Goal: Transaction & Acquisition: Book appointment/travel/reservation

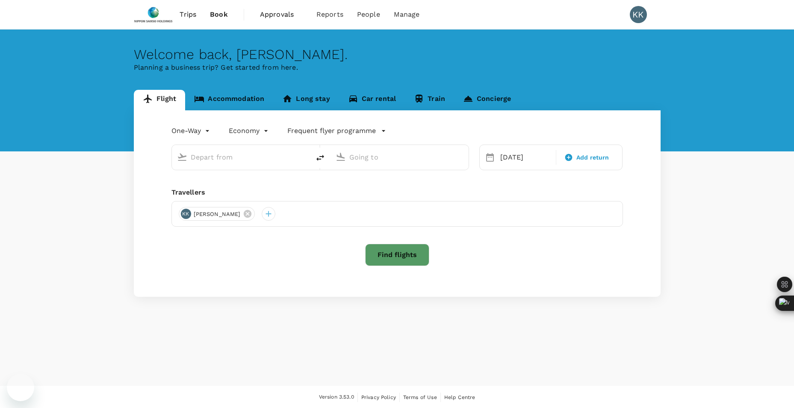
click at [65, 218] on div "Flight Accommodation Long stay Car rental Train Concierge One-Way oneway Econom…" at bounding box center [397, 193] width 794 height 207
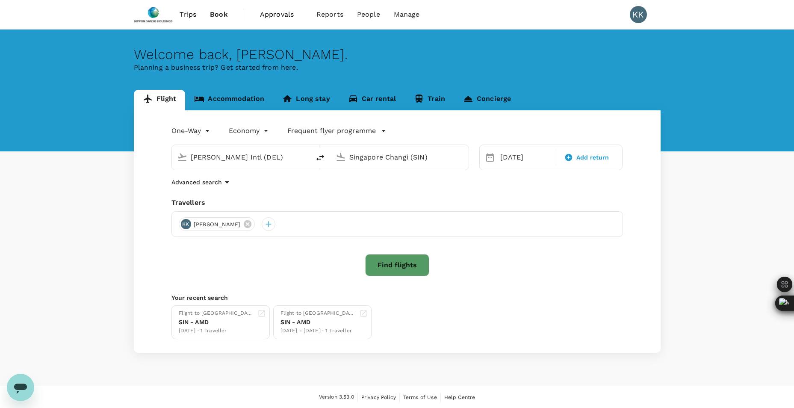
type input "[PERSON_NAME] Intl (DEL)"
type input "Singapore Changi (SIN)"
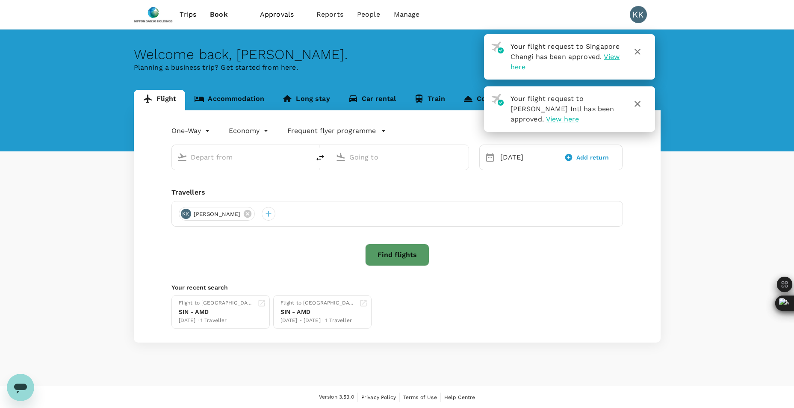
type input "[PERSON_NAME] Intl (DEL)"
type input "Singapore Changi (SIN)"
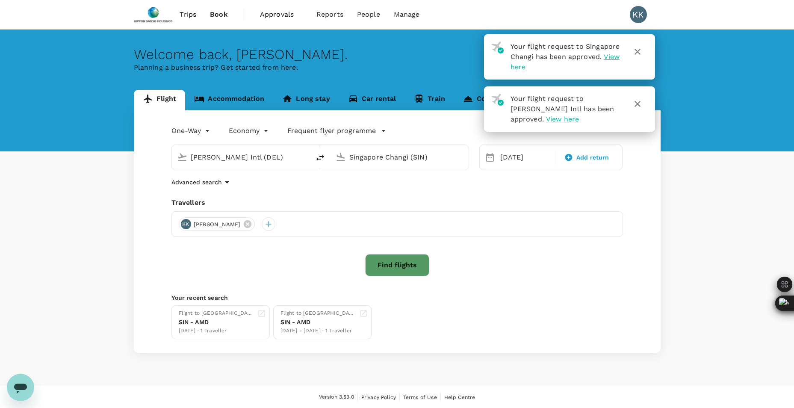
click at [181, 17] on span "Trips" at bounding box center [188, 14] width 17 height 10
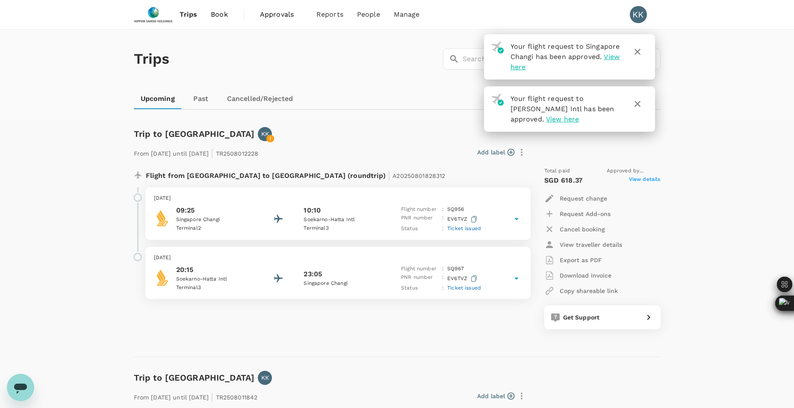
drag, startPoint x: 83, startPoint y: 208, endPoint x: 78, endPoint y: 202, distance: 7.9
